Goal: Information Seeking & Learning: Understand process/instructions

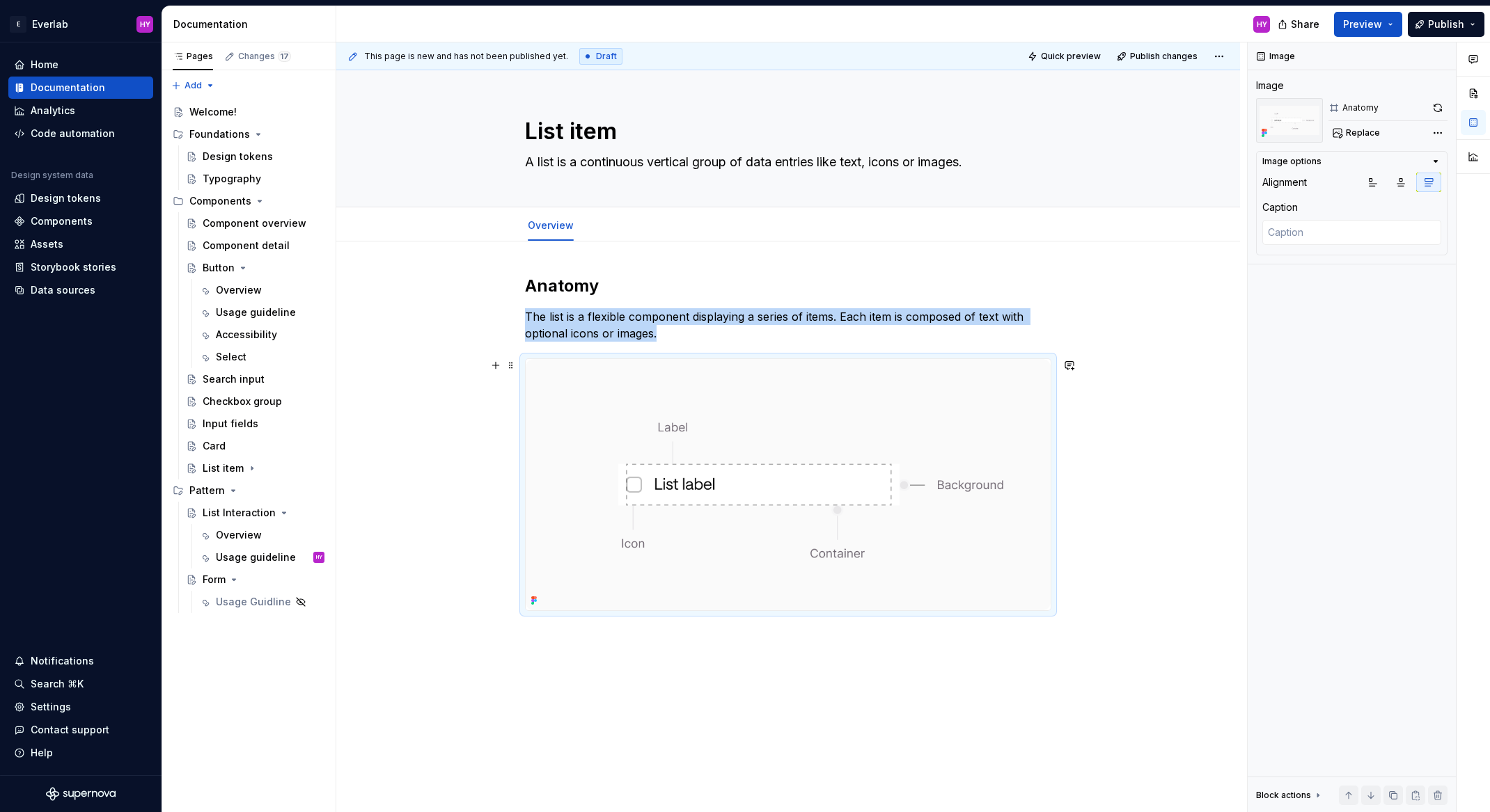
scroll to position [32, 0]
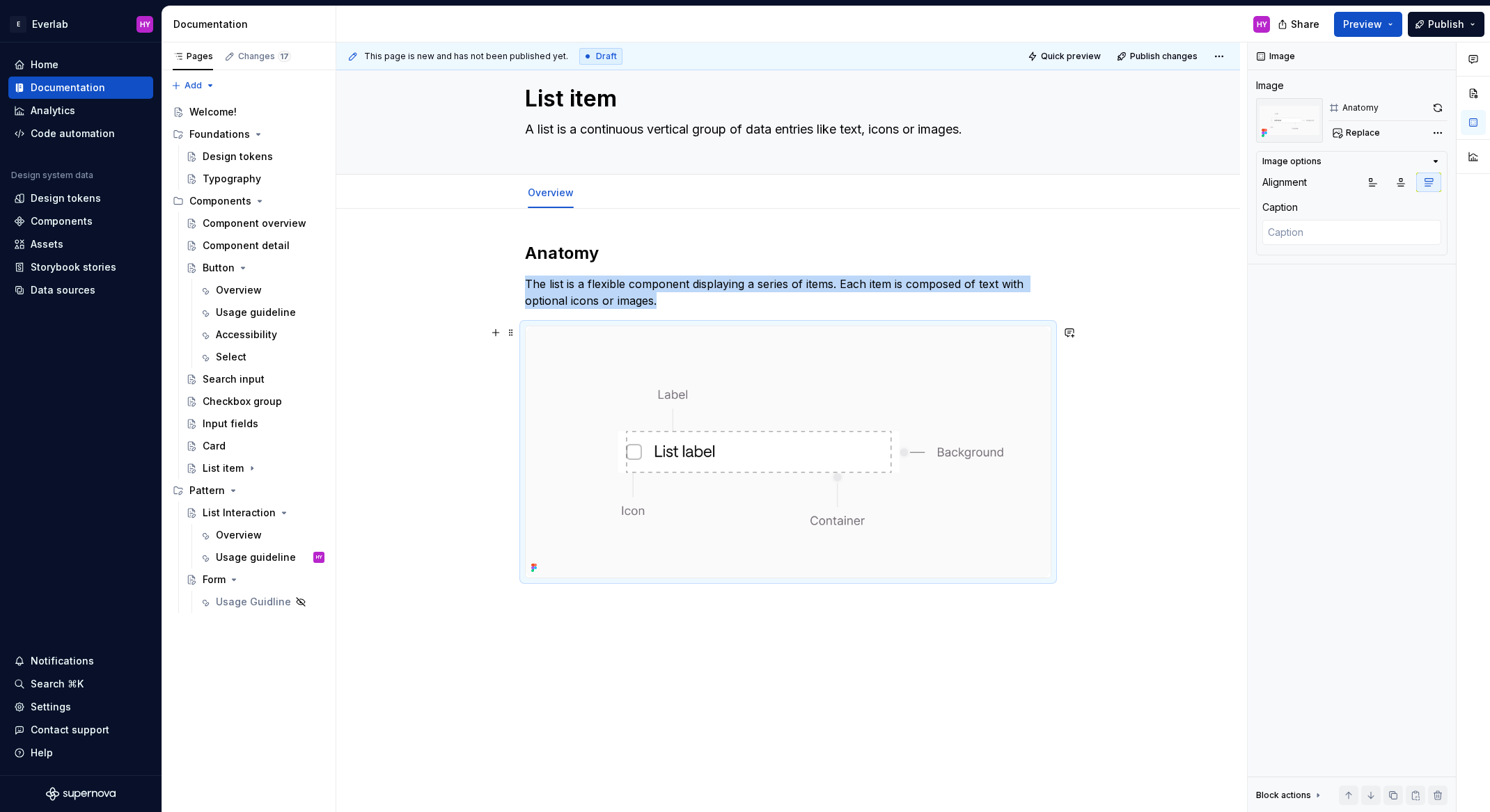
click at [1130, 503] on div "Anatomy The list is a flexible component displaying a series of items. Each ite…" at bounding box center [787, 540] width 904 height 663
click at [714, 480] on img at bounding box center [787, 452] width 525 height 251
click at [256, 551] on div "Usage guideline" at bounding box center [249, 556] width 66 height 14
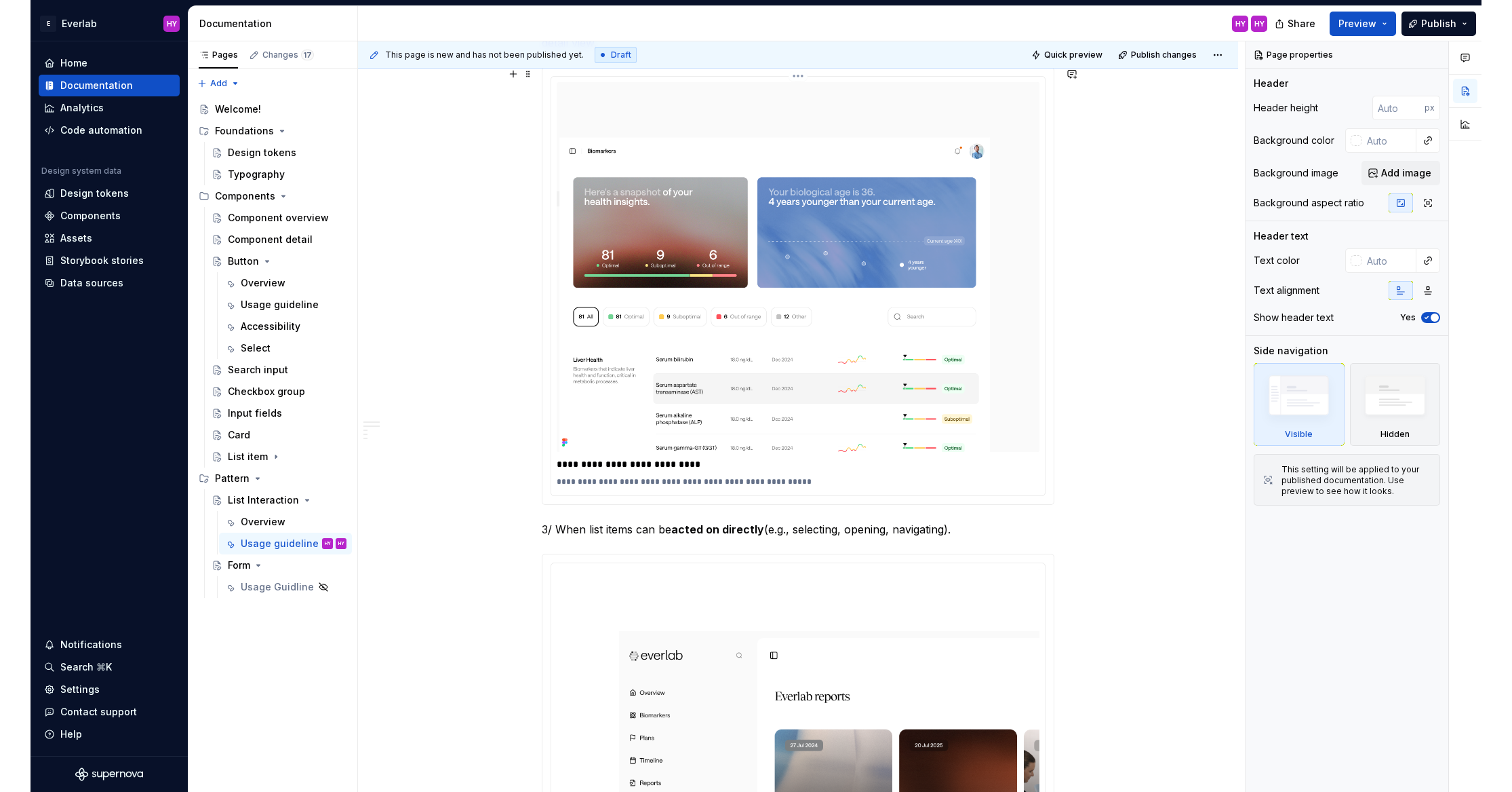
scroll to position [891, 0]
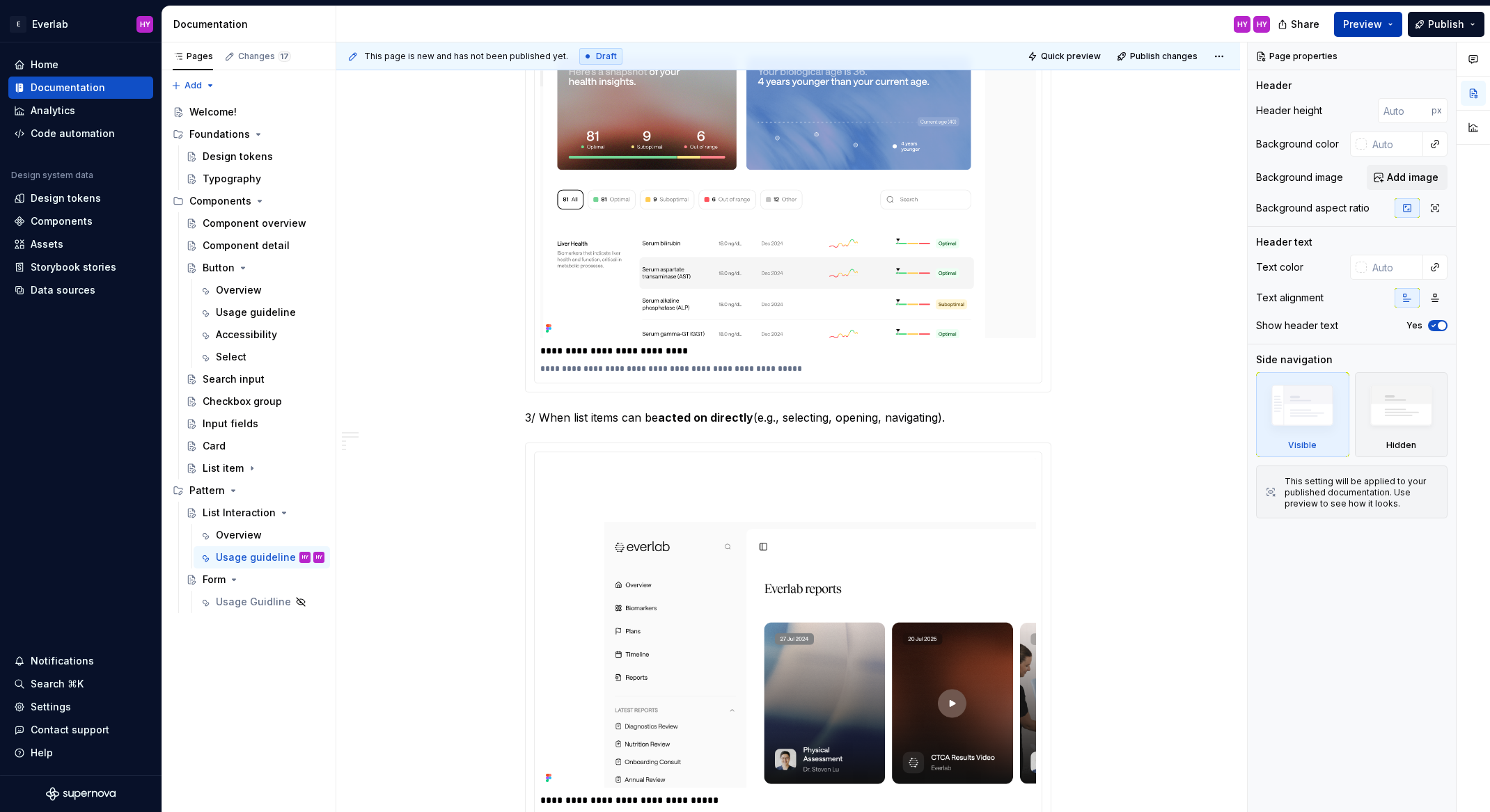
click at [1368, 21] on span "Preview" at bounding box center [1363, 24] width 39 height 14
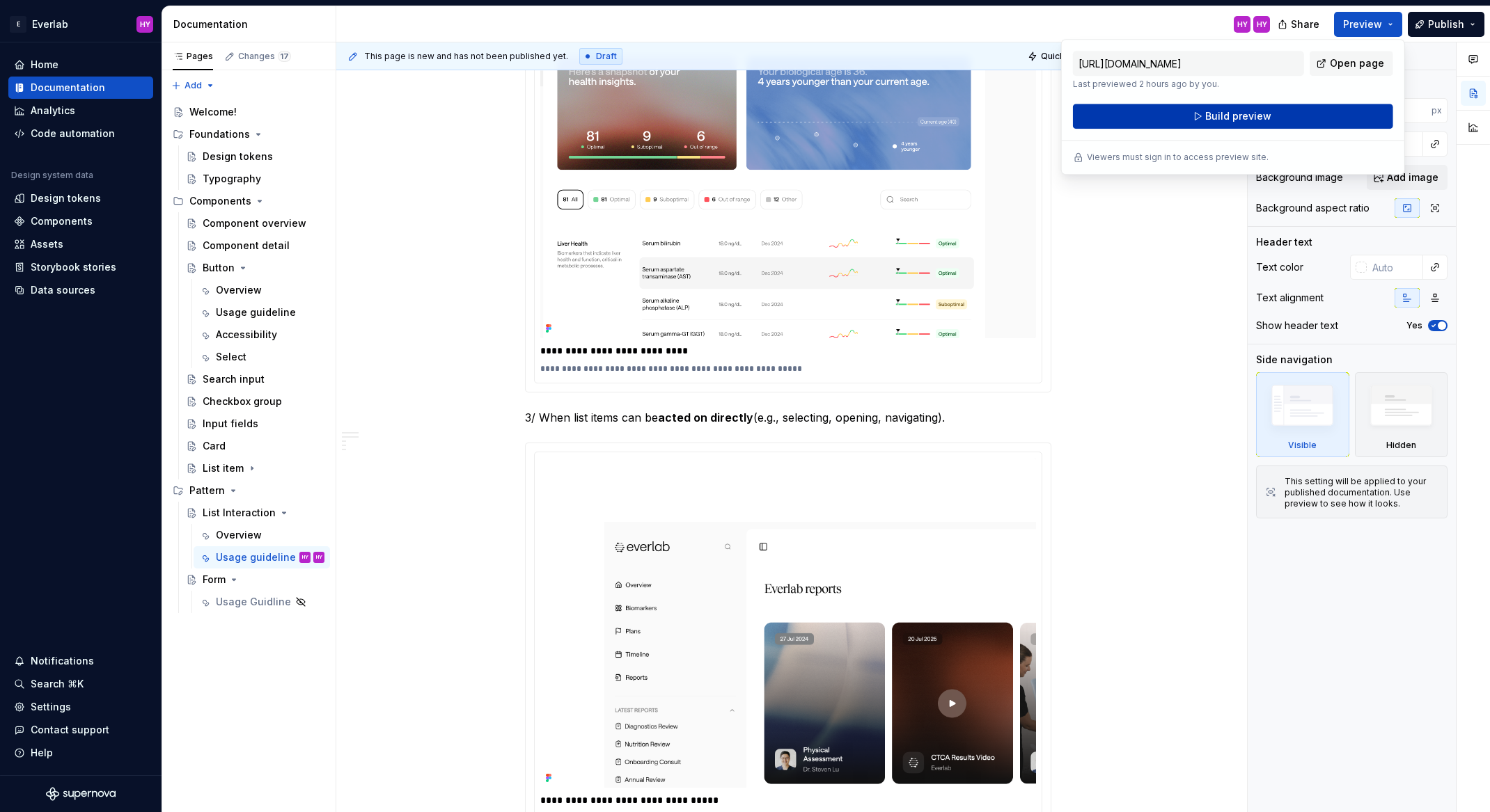
click at [1258, 124] on button "Build preview" at bounding box center [1232, 115] width 320 height 25
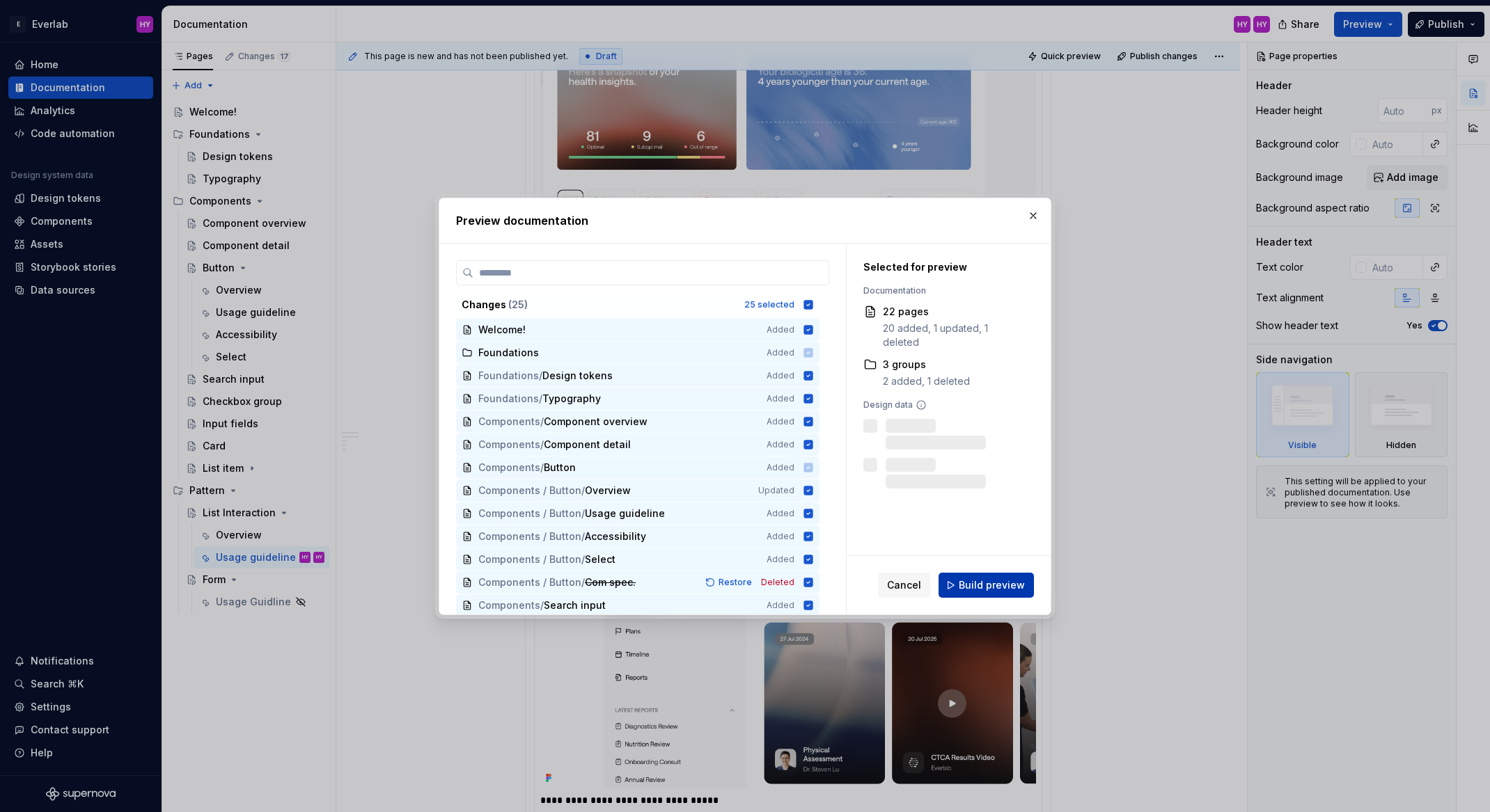
click at [991, 589] on span "Build preview" at bounding box center [991, 585] width 66 height 14
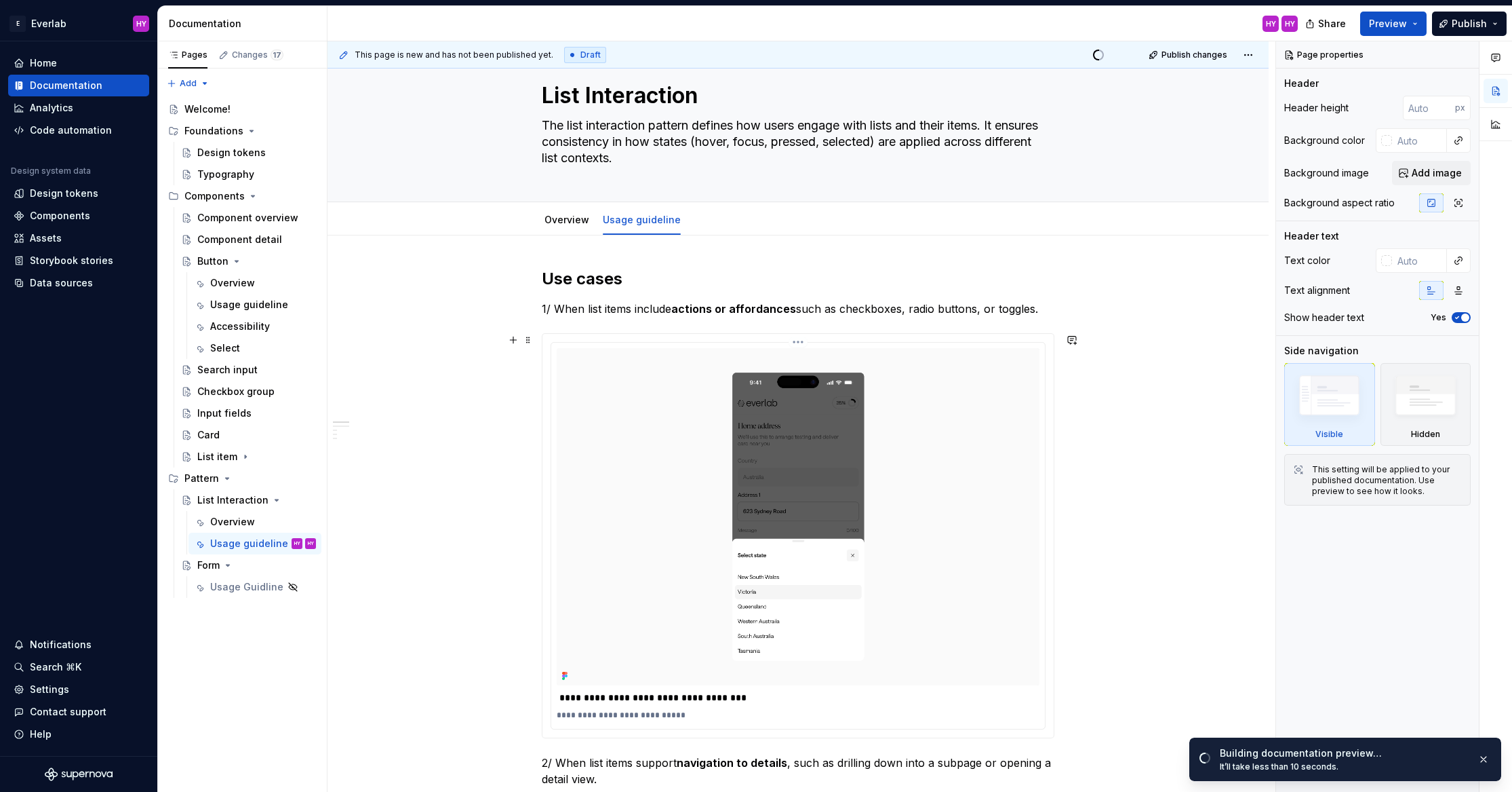
scroll to position [40, 0]
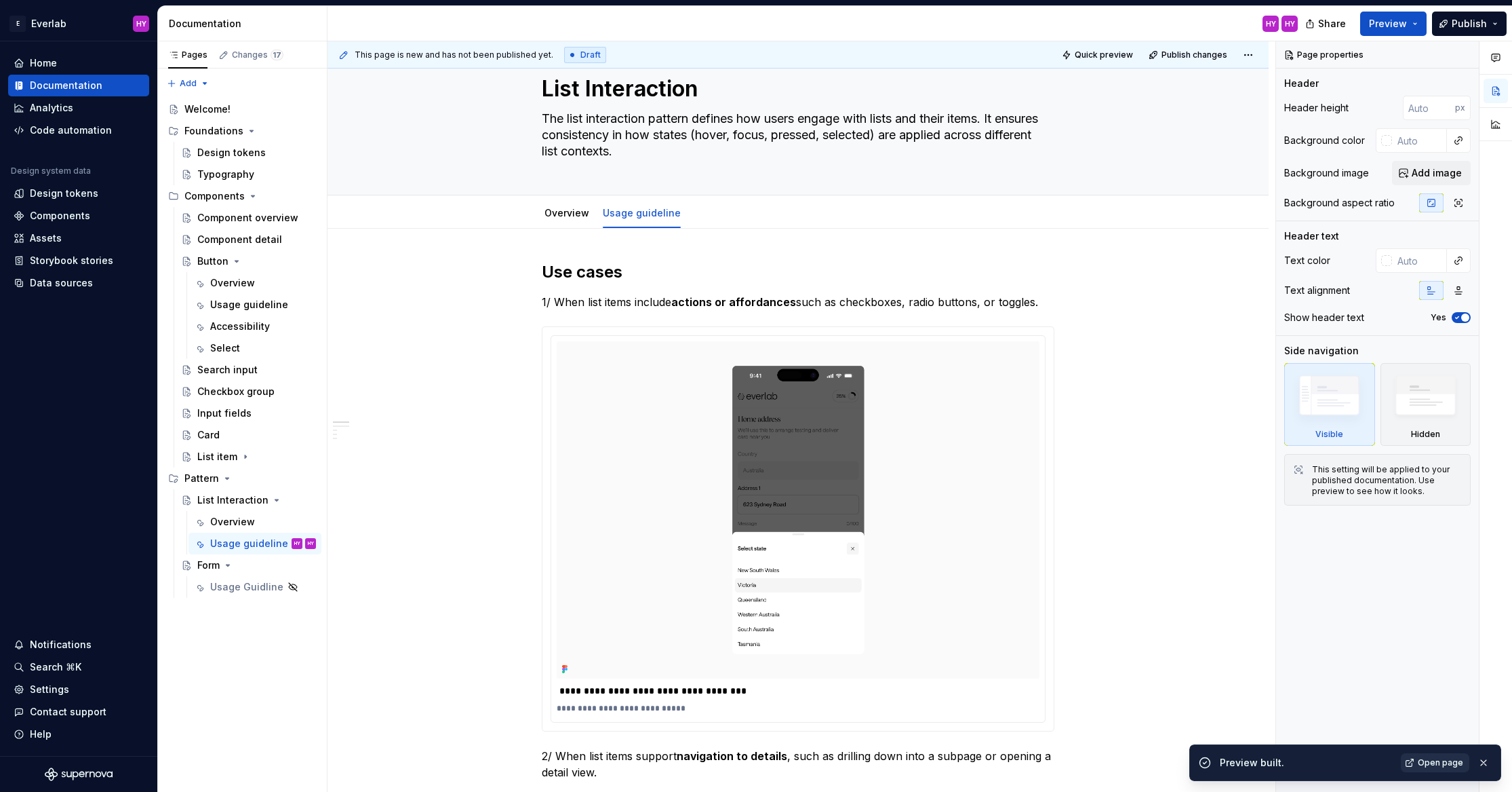
click at [1432, 764] on span "Open page" at bounding box center [1441, 762] width 46 height 11
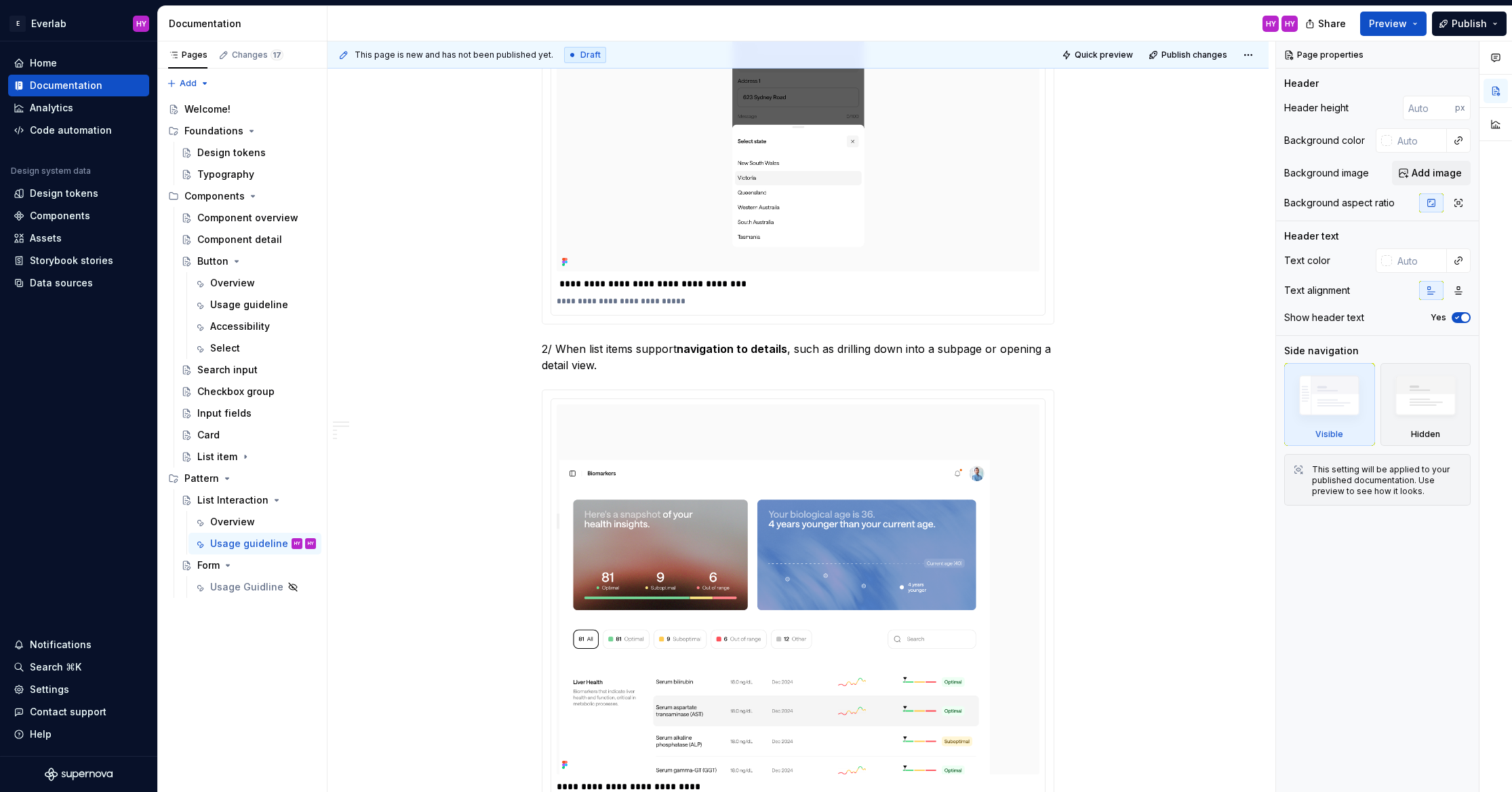
scroll to position [0, 0]
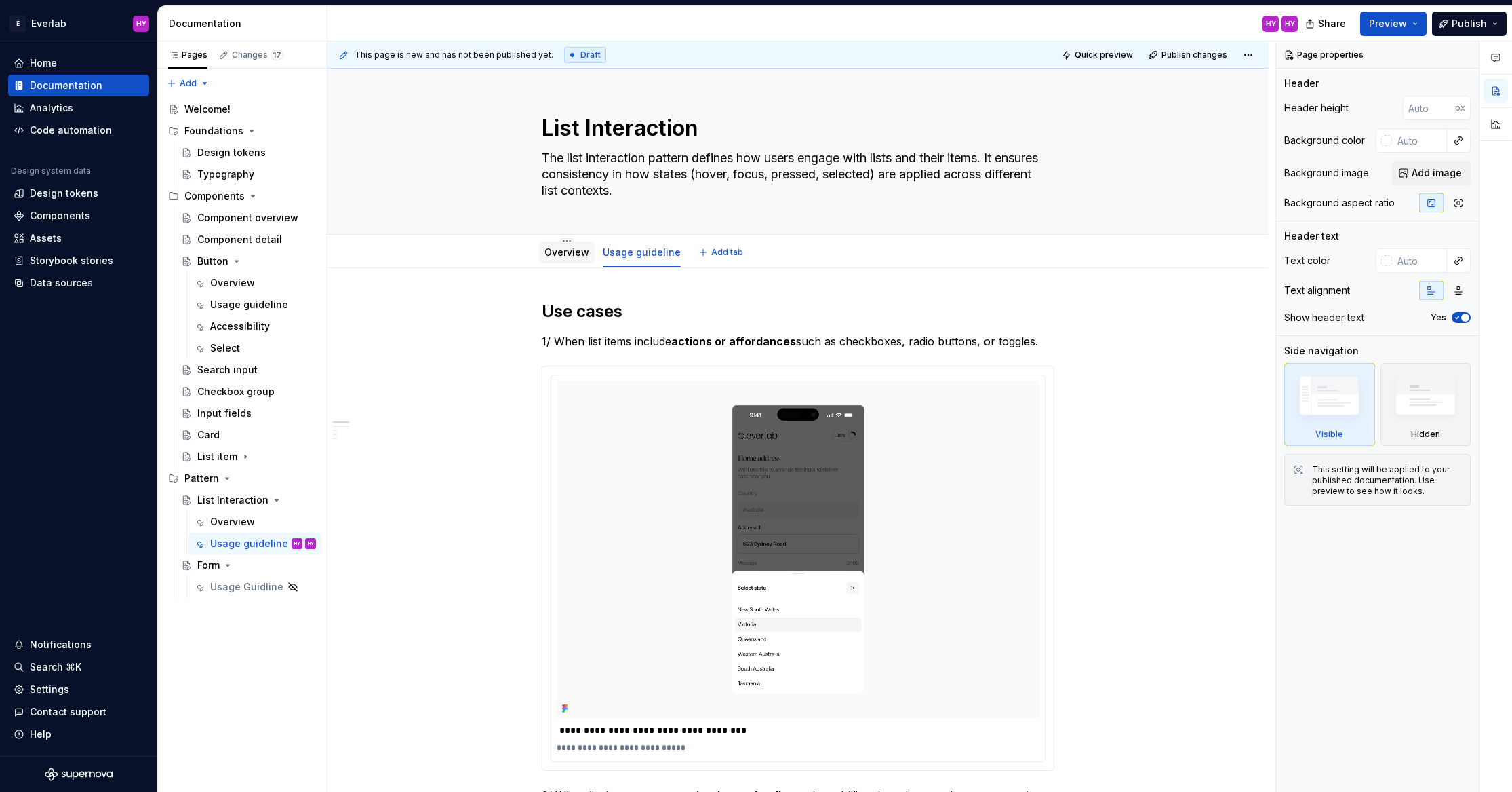
click at [548, 252] on link "Overview" at bounding box center [567, 252] width 45 height 12
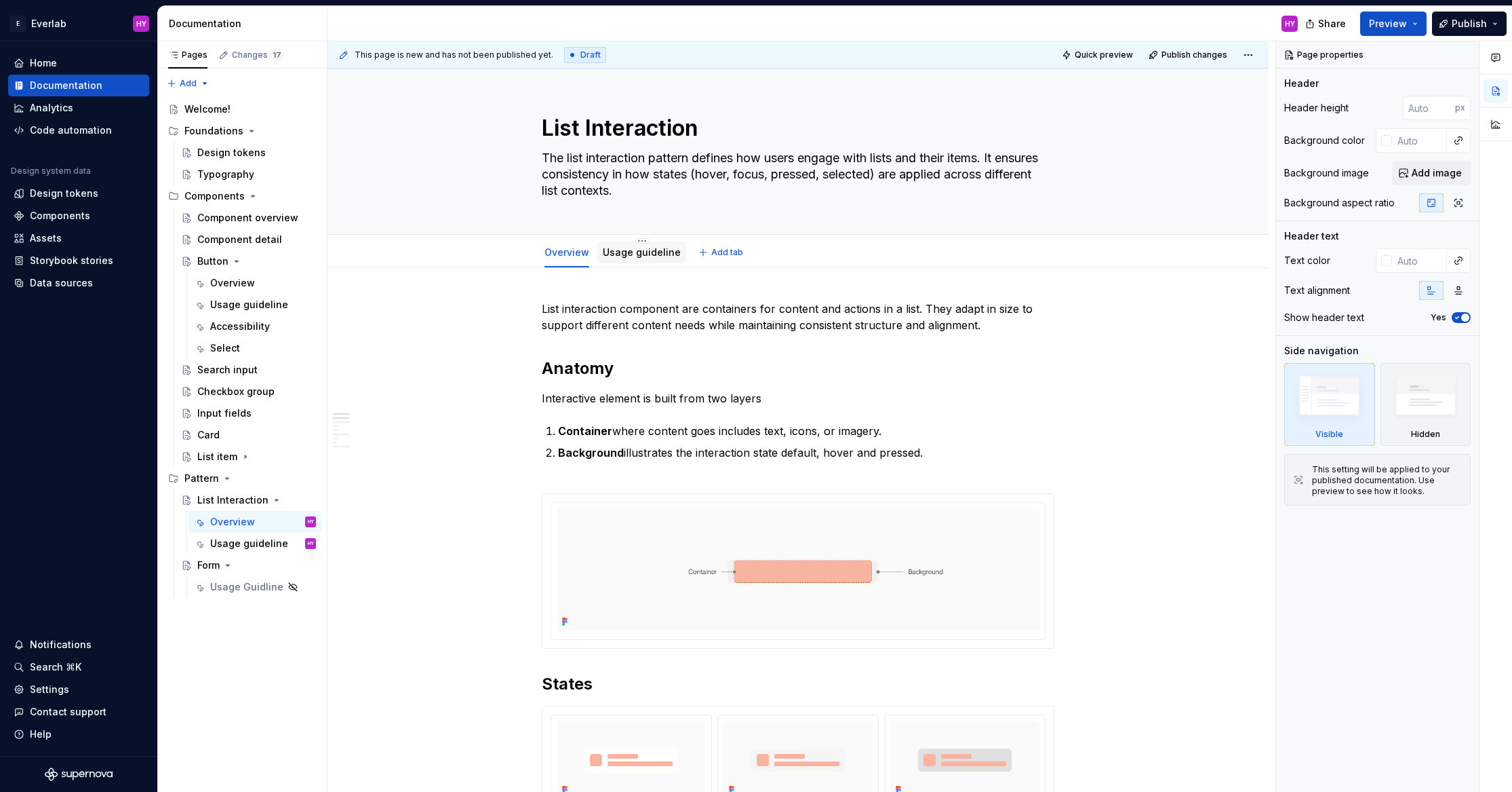
click at [624, 256] on link "Usage guideline" at bounding box center [641, 252] width 78 height 12
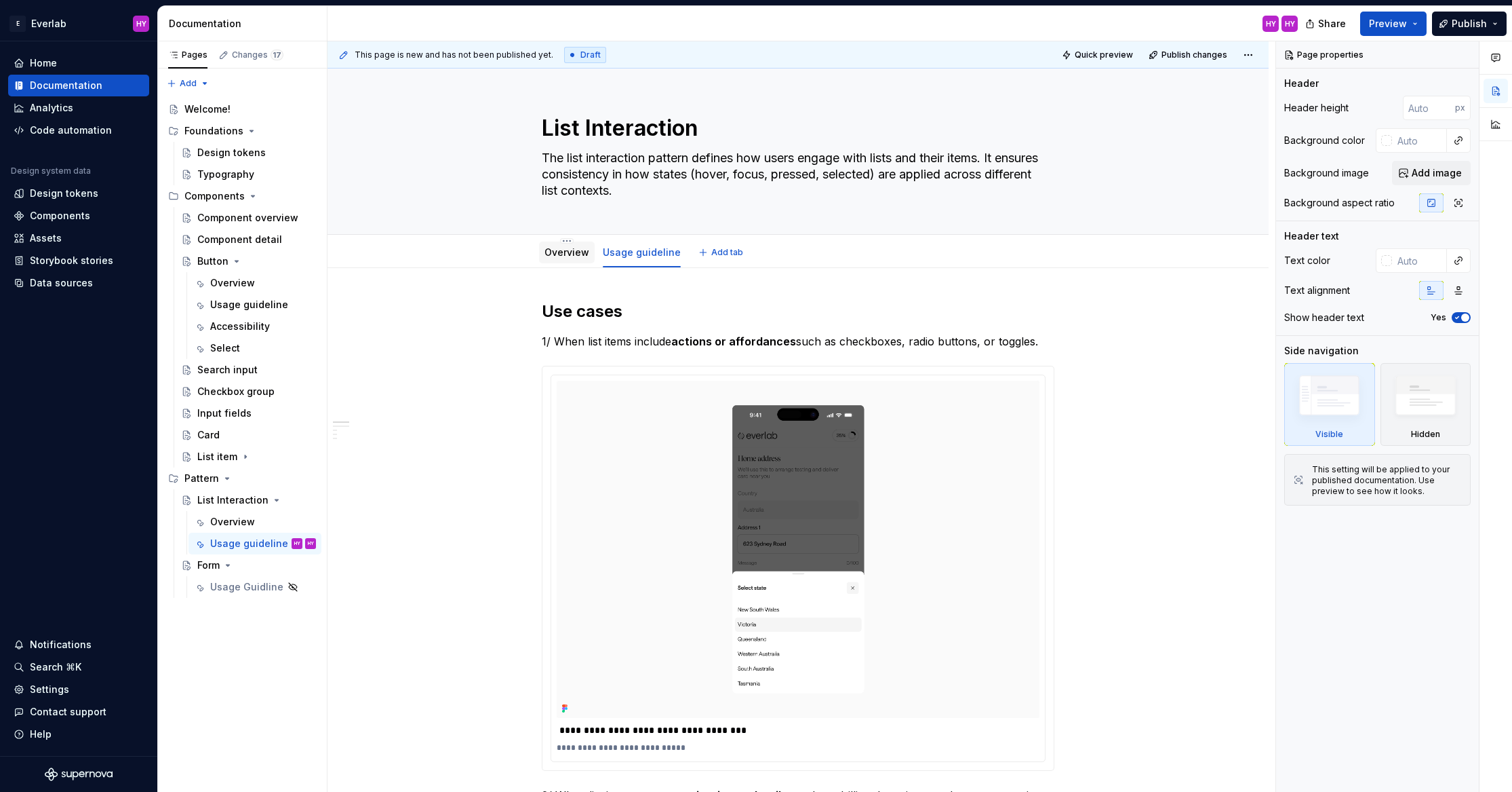
click at [561, 252] on link "Overview" at bounding box center [567, 252] width 45 height 12
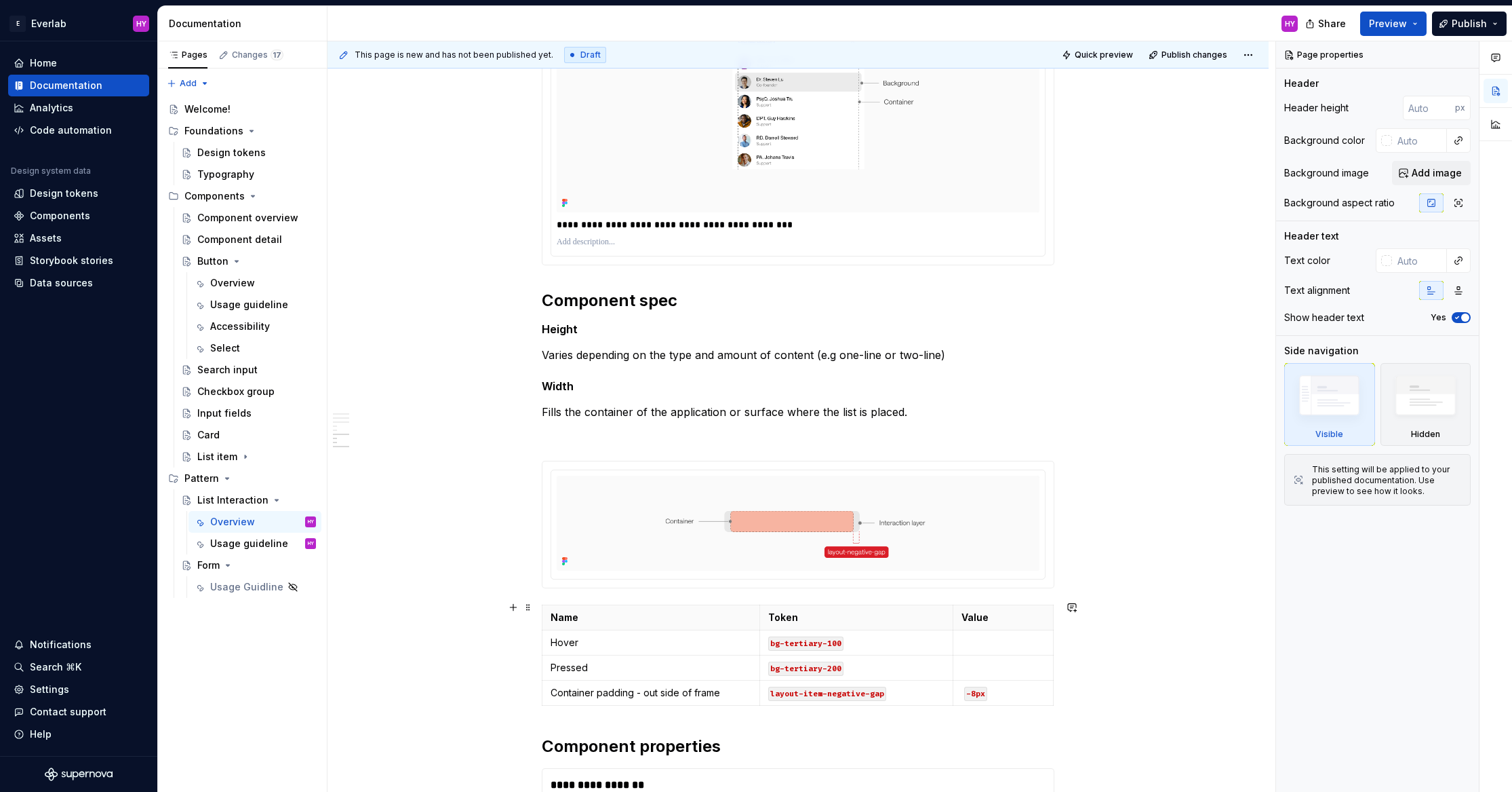
scroll to position [2051, 0]
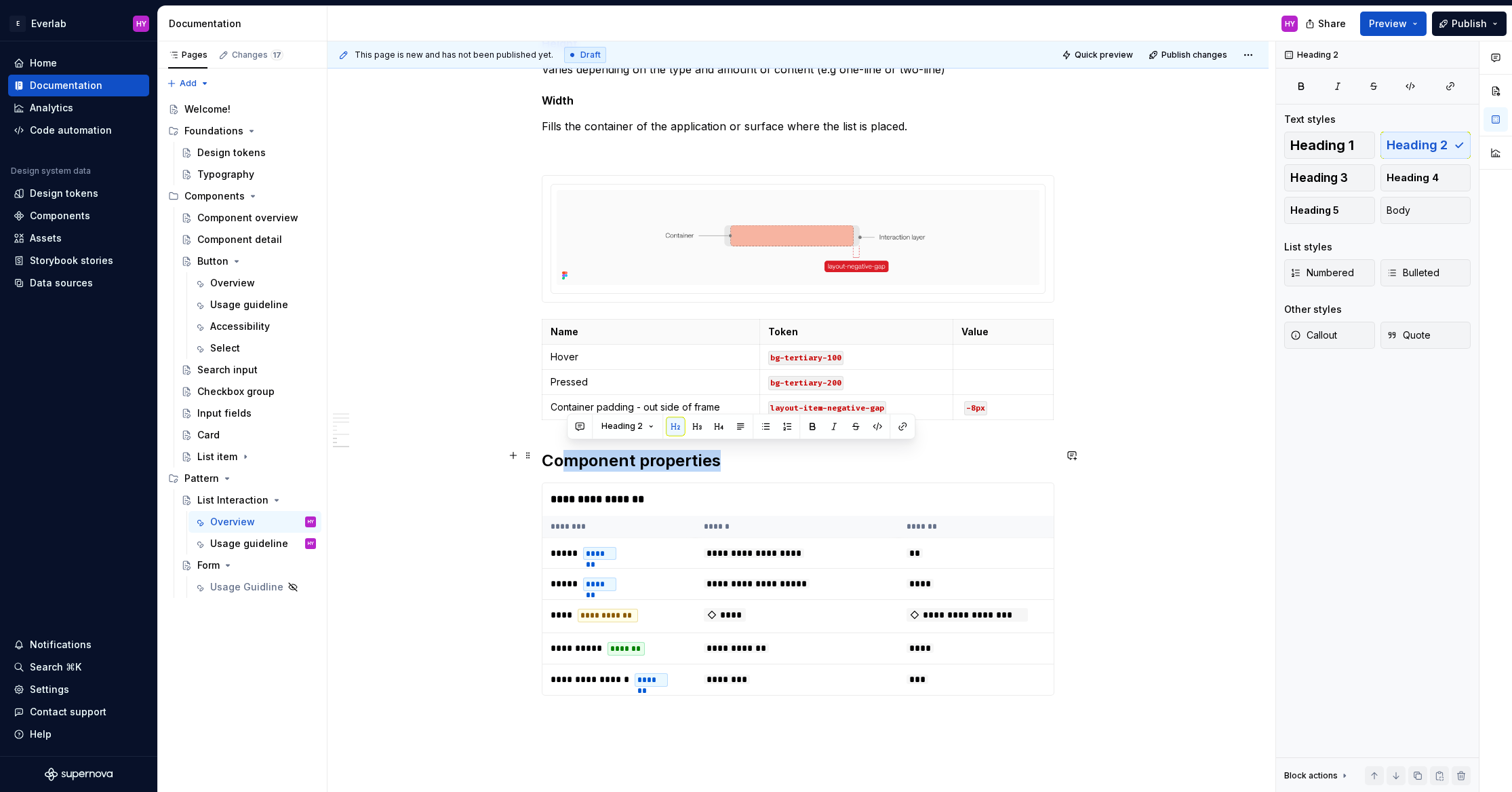
drag, startPoint x: 754, startPoint y: 453, endPoint x: 573, endPoint y: 444, distance: 181.2
click at [573, 450] on h2 "Component properties" at bounding box center [798, 461] width 513 height 22
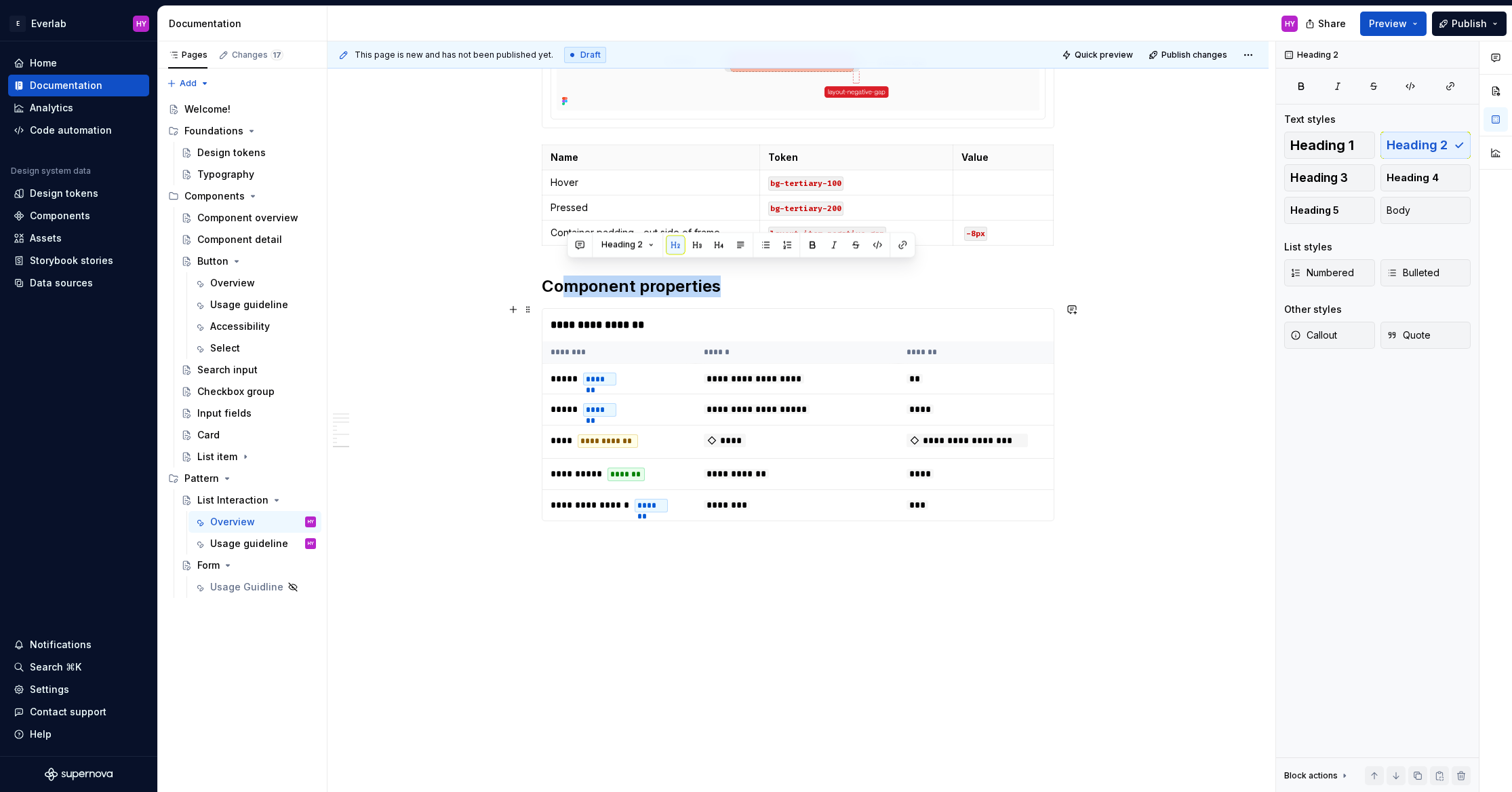
scroll to position [2233, 0]
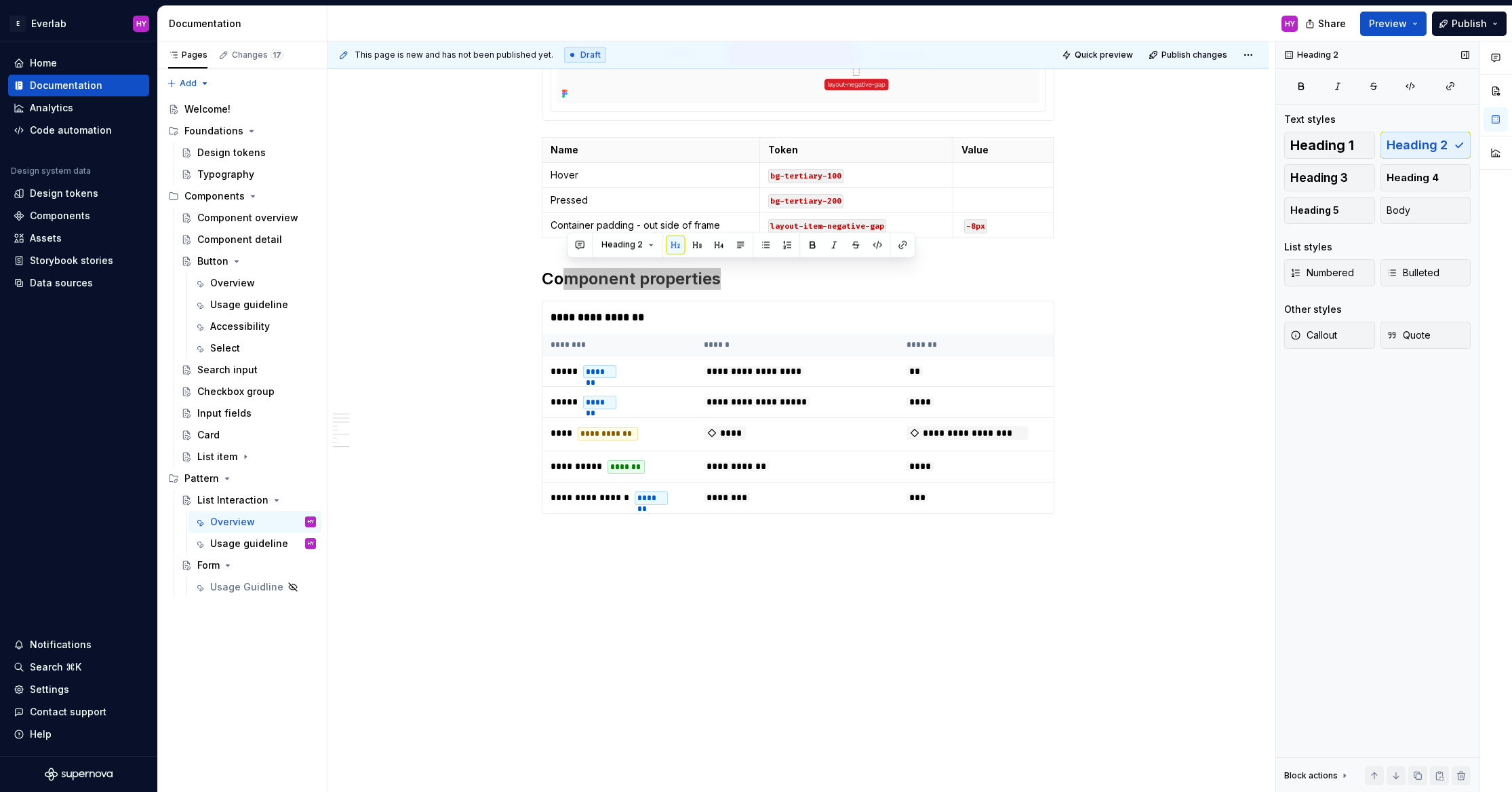
type textarea "*"
